Goal: Check status

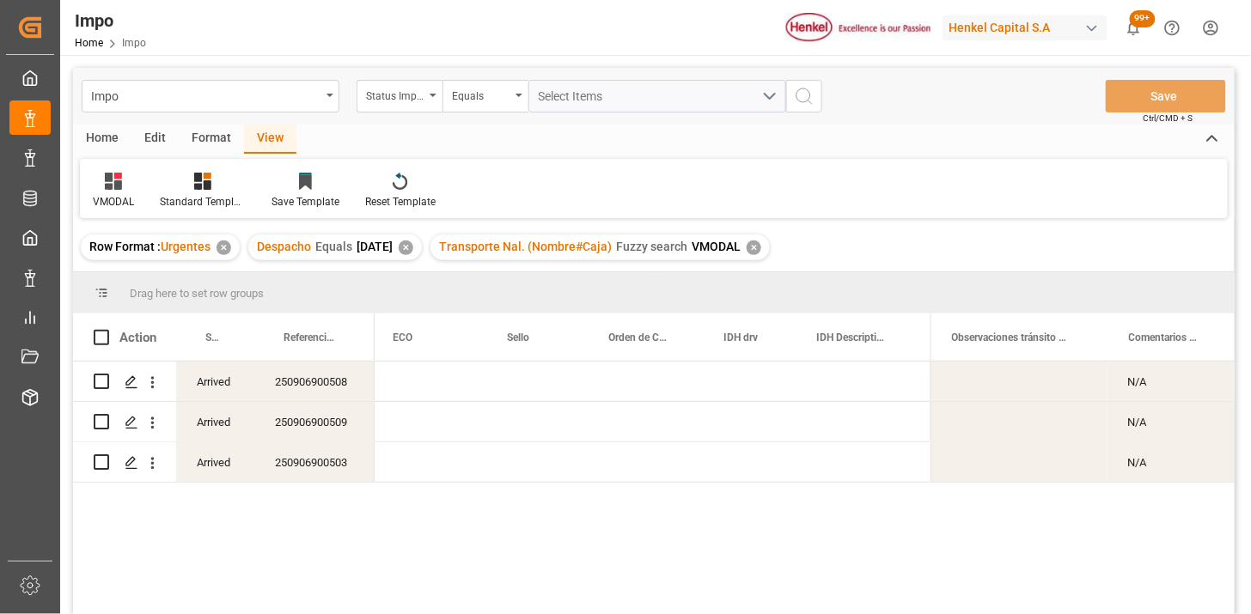
scroll to position [0, 1174]
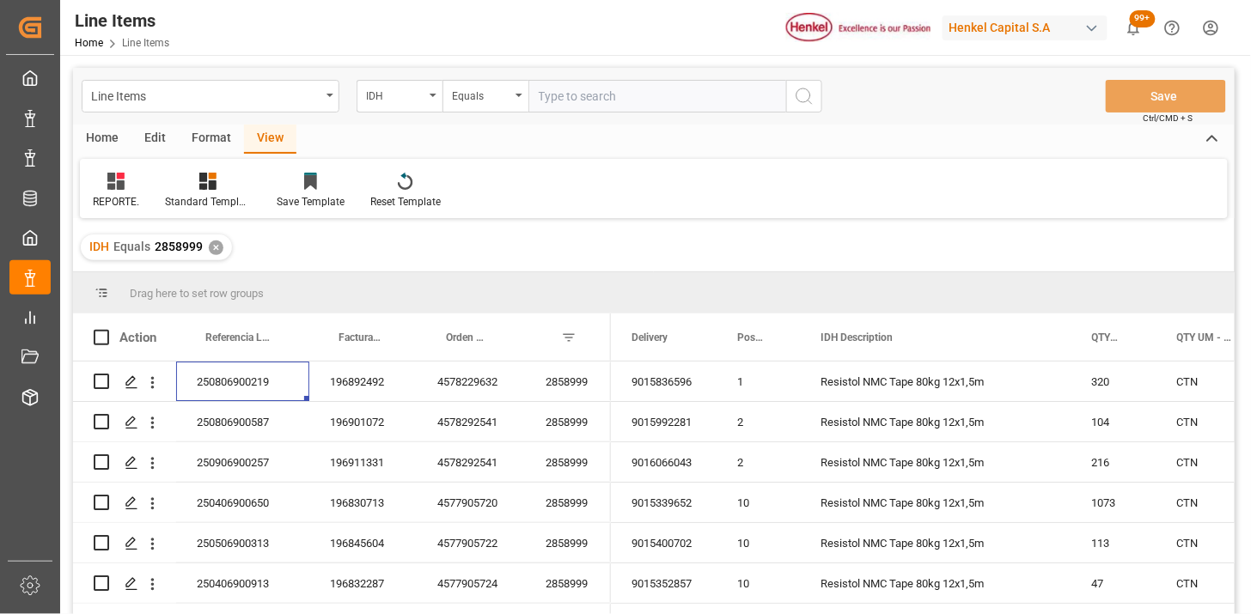
click at [552, 98] on input "text" at bounding box center [657, 96] width 258 height 33
paste input "2852952"
type input "2852952"
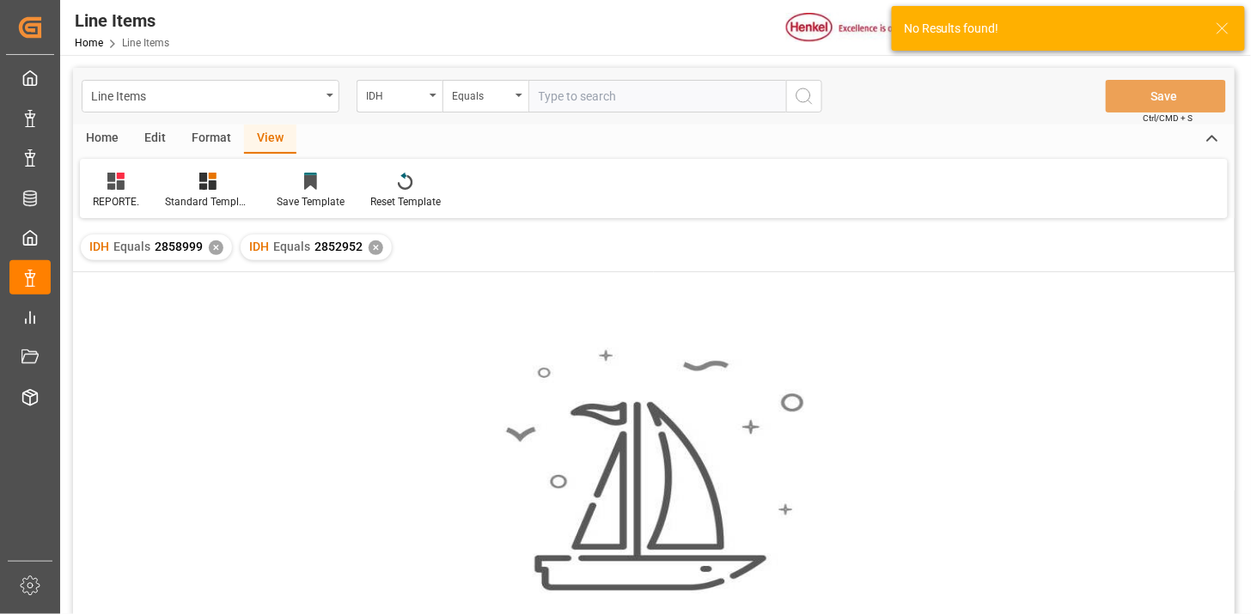
click at [215, 250] on div "✕" at bounding box center [216, 248] width 15 height 15
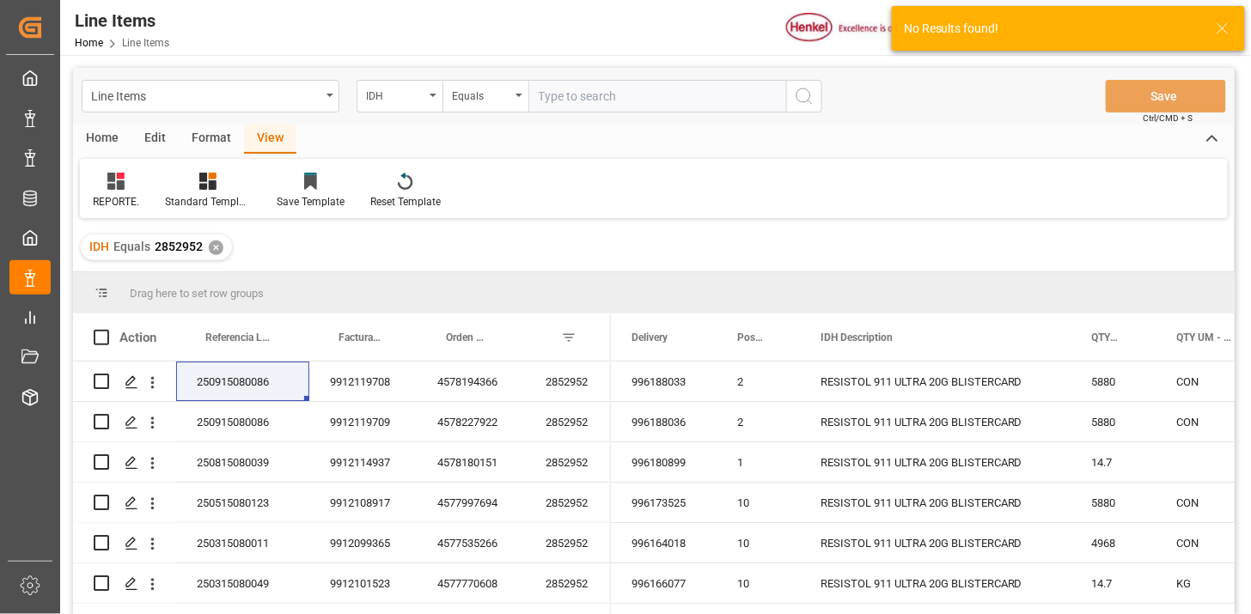
scroll to position [95, 0]
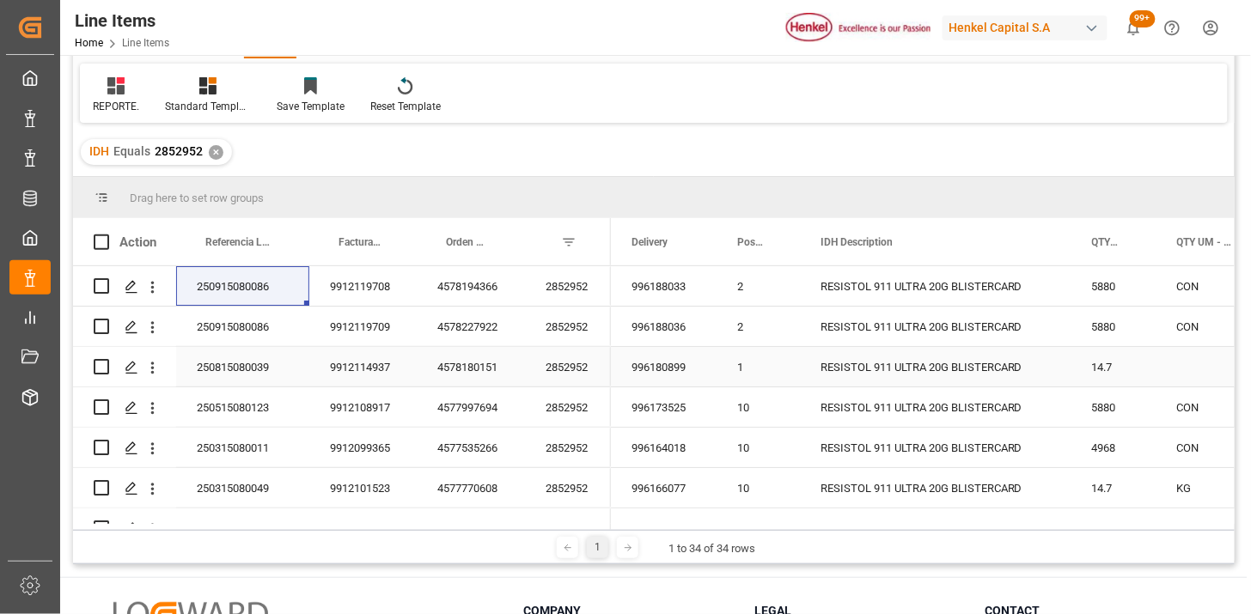
click at [219, 375] on div "250815080039" at bounding box center [242, 367] width 133 height 40
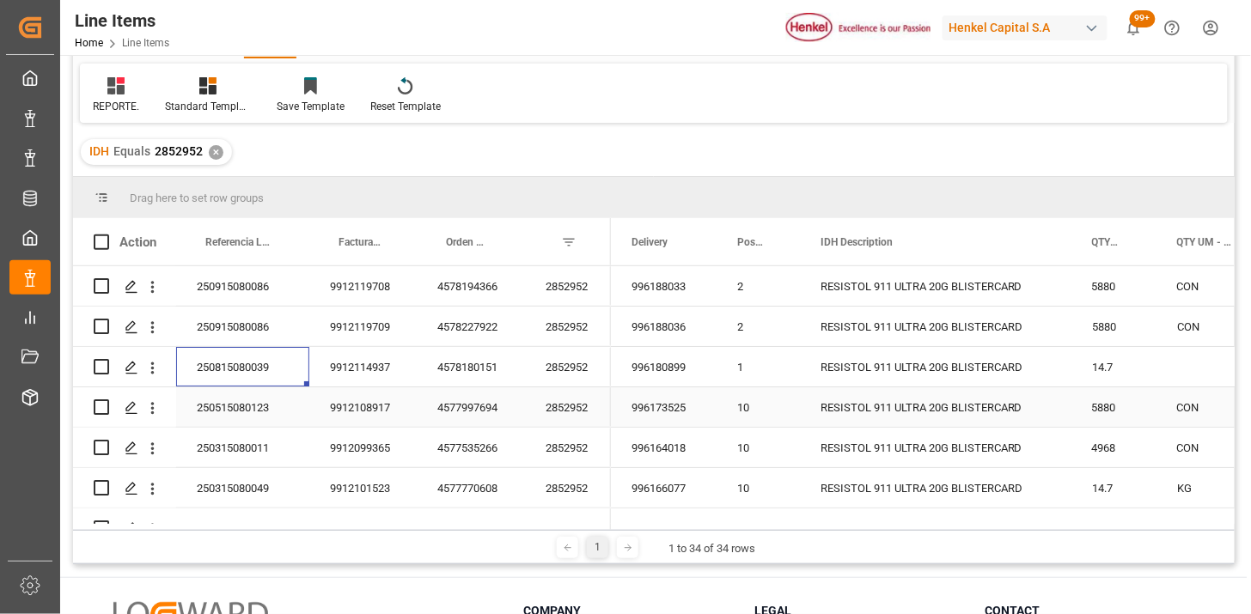
click at [246, 406] on div "250515080123" at bounding box center [242, 407] width 133 height 40
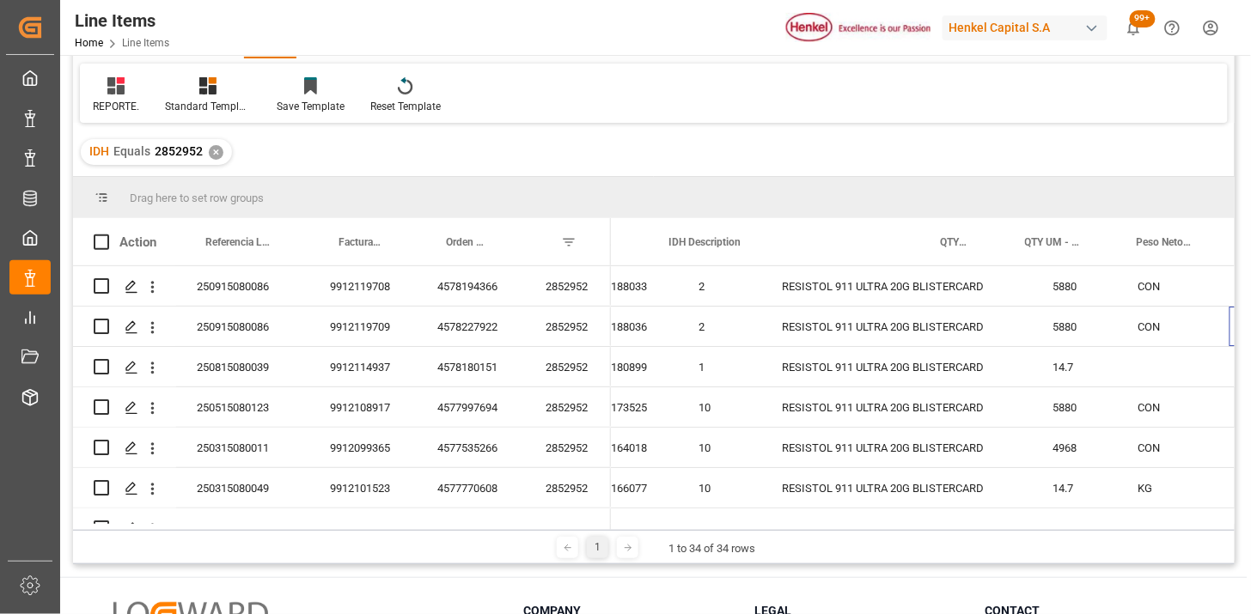
scroll to position [0, 151]
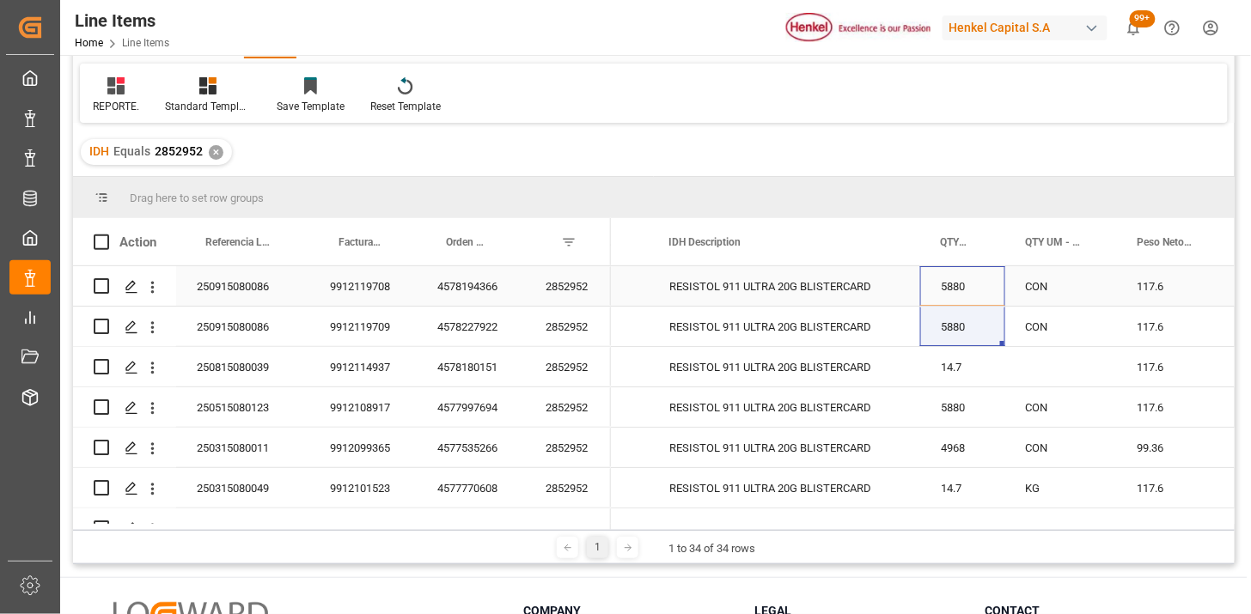
click at [988, 279] on div "5880" at bounding box center [962, 286] width 85 height 40
